Goal: Find specific page/section: Find specific page/section

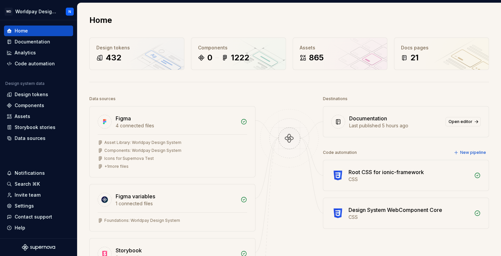
click at [162, 78] on div "Home Design tokens 432 Components 0 1222 Assets 865 Docs pages 21 Data sources …" at bounding box center [289, 215] width 424 height 424
click at [34, 65] on div "Code automation" at bounding box center [35, 63] width 40 height 7
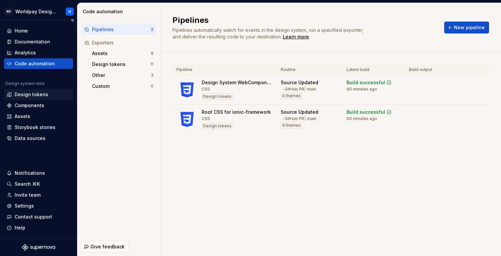
click at [37, 96] on div "Design tokens" at bounding box center [32, 94] width 34 height 7
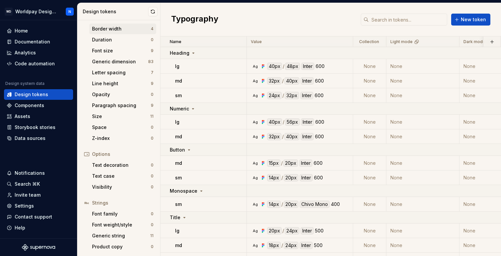
scroll to position [106, 0]
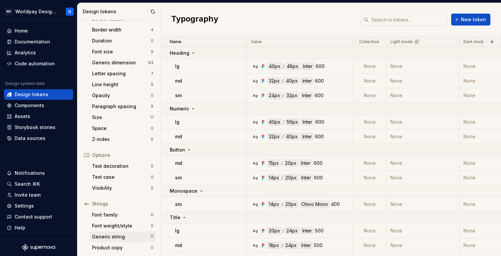
click at [122, 236] on div "Generic string" at bounding box center [121, 237] width 58 height 7
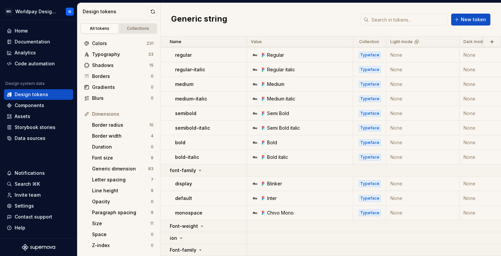
click at [139, 30] on div "Collections" at bounding box center [138, 28] width 33 height 5
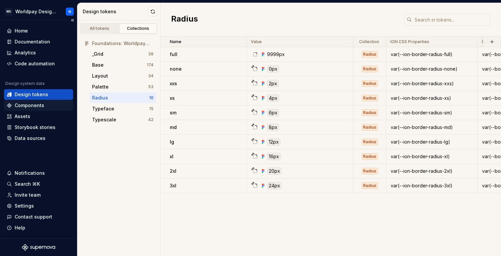
click at [41, 105] on div "Components" at bounding box center [30, 105] width 30 height 7
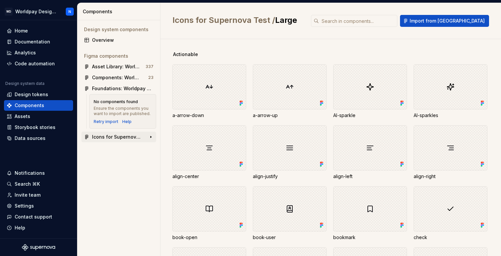
click at [134, 136] on div "Icons for Supernova Test" at bounding box center [117, 137] width 50 height 7
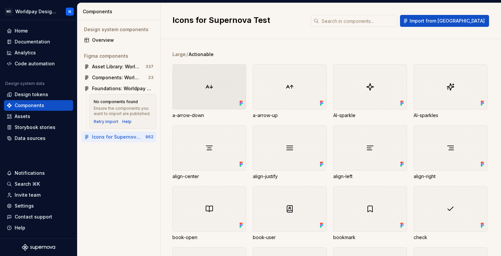
click at [211, 86] on div at bounding box center [209, 86] width 74 height 45
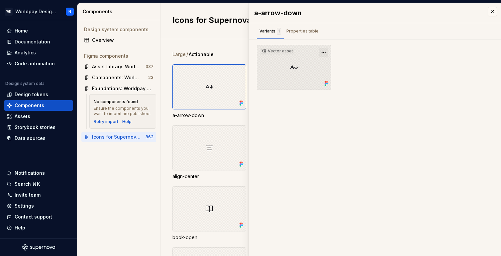
click at [326, 50] on button "button" at bounding box center [323, 52] width 9 height 9
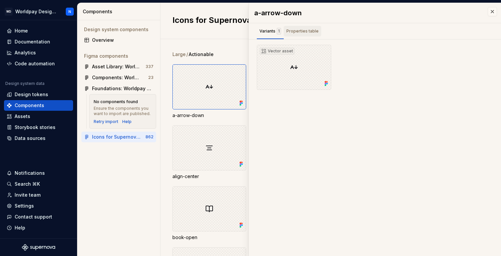
click at [308, 30] on div "Properties table" at bounding box center [302, 31] width 32 height 7
click at [493, 13] on button "button" at bounding box center [492, 11] width 9 height 9
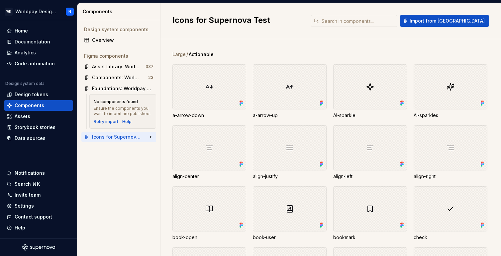
click at [127, 139] on div "Icons for Supernova Test" at bounding box center [117, 137] width 50 height 7
click at [34, 114] on div "Assets" at bounding box center [39, 116] width 64 height 7
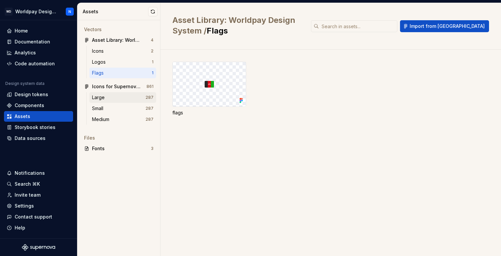
click at [121, 99] on div "Large" at bounding box center [118, 97] width 53 height 7
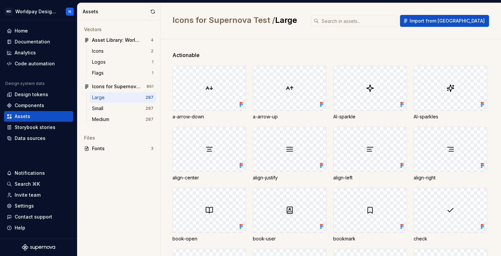
click at [212, 89] on img at bounding box center [209, 88] width 8 height 8
click at [200, 90] on div at bounding box center [209, 88] width 73 height 45
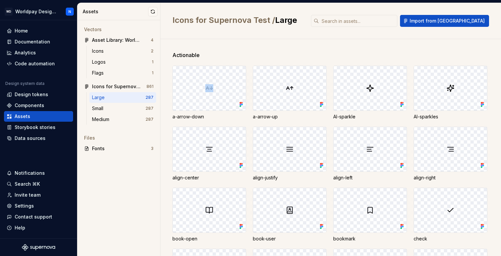
click at [210, 85] on img at bounding box center [209, 88] width 8 height 8
click at [151, 85] on button "button" at bounding box center [150, 86] width 9 height 9
click at [152, 86] on button "button" at bounding box center [150, 86] width 9 height 9
click at [460, 91] on div at bounding box center [450, 88] width 73 height 45
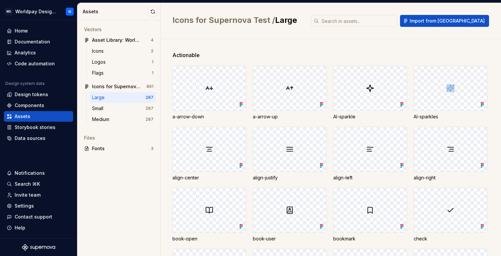
click at [460, 91] on div at bounding box center [450, 88] width 73 height 45
click at [482, 105] on icon at bounding box center [482, 104] width 7 height 7
click at [451, 88] on img at bounding box center [451, 88] width 8 height 8
click at [403, 105] on icon at bounding box center [403, 105] width 2 height 2
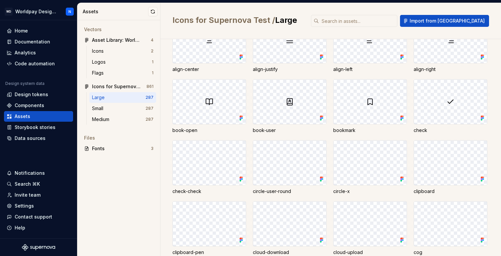
scroll to position [110, 0]
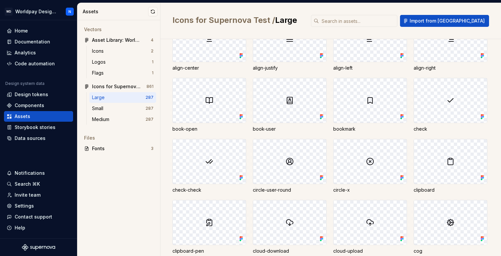
click at [449, 101] on img at bounding box center [451, 101] width 8 height 8
click at [115, 50] on div "Icons" at bounding box center [121, 51] width 59 height 7
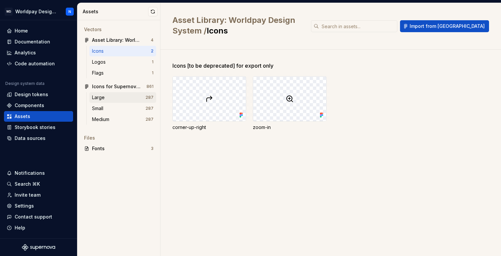
click at [120, 97] on div "Large" at bounding box center [118, 97] width 53 height 7
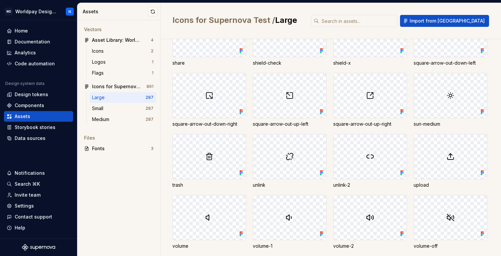
scroll to position [1259, 0]
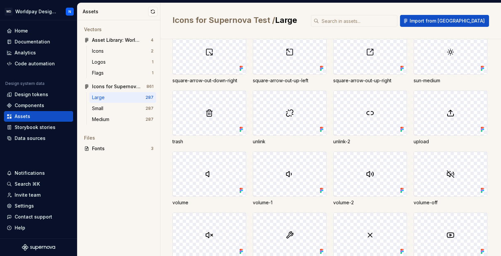
click at [211, 115] on img at bounding box center [209, 113] width 8 height 8
click at [208, 82] on div "square-arrow-out-down-right" at bounding box center [209, 80] width 74 height 7
click at [357, 22] on input "text" at bounding box center [358, 21] width 78 height 12
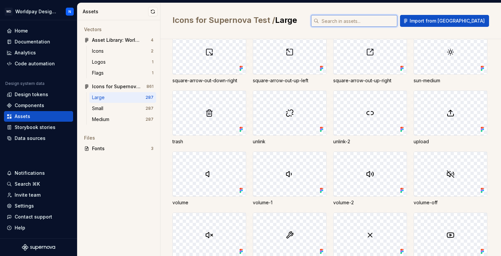
click at [357, 22] on input "text" at bounding box center [358, 21] width 78 height 12
